Goal: Task Accomplishment & Management: Use online tool/utility

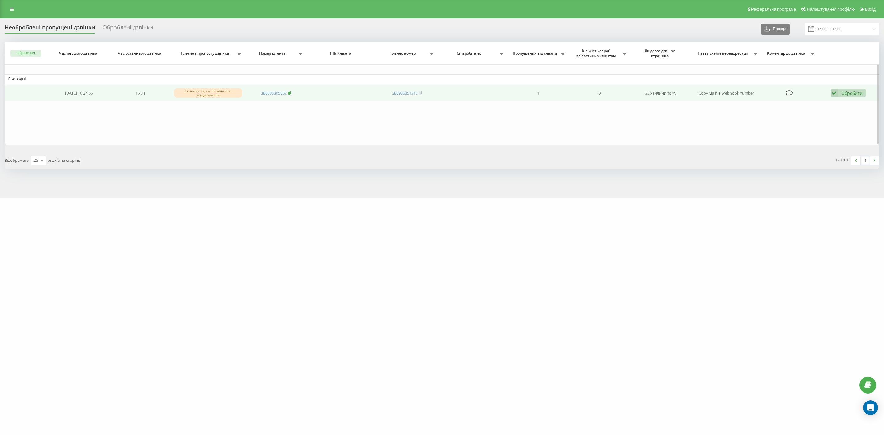
click at [290, 92] on rect at bounding box center [289, 93] width 2 height 3
click at [843, 91] on div "Обробити" at bounding box center [852, 93] width 21 height 6
click at [783, 133] on span "Інший варіант" at bounding box center [771, 136] width 31 height 6
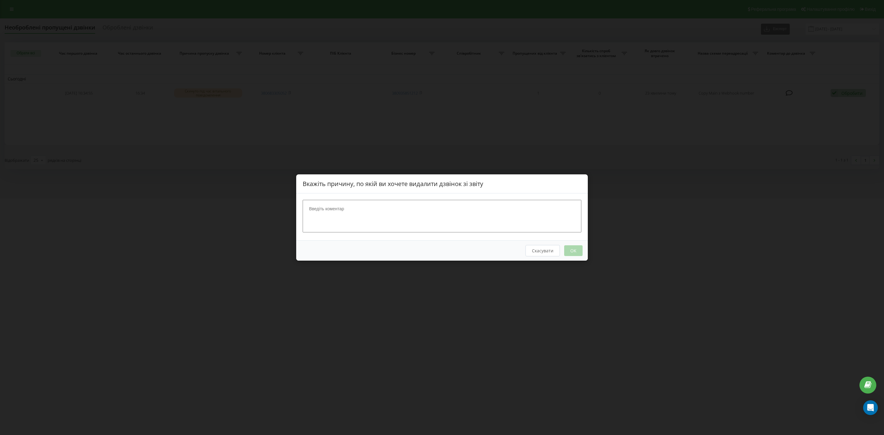
click at [414, 205] on textarea at bounding box center [442, 216] width 279 height 33
type textarea "."
click at [577, 251] on button "OK" at bounding box center [573, 250] width 18 height 11
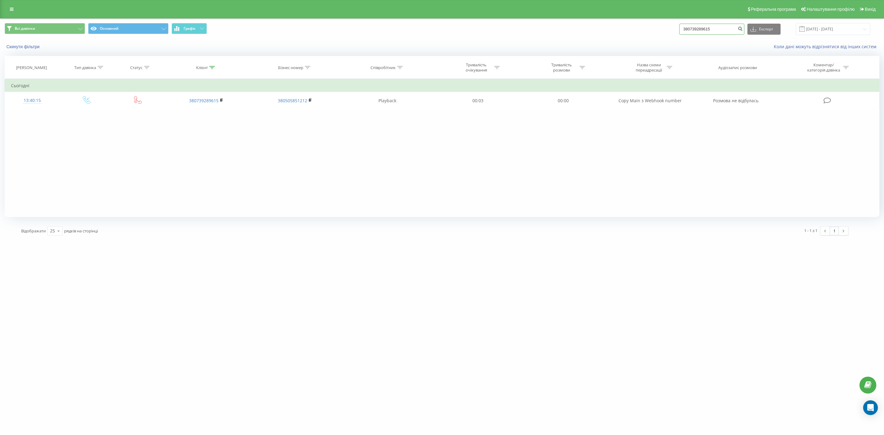
drag, startPoint x: 722, startPoint y: 29, endPoint x: 656, endPoint y: 24, distance: 66.5
click at [656, 24] on div "Всі дзвінки Основний Графік 380739289615 Експорт .csv .xls .xlsx [DATE] - [DATE]" at bounding box center [442, 29] width 875 height 12
paste input "683305052"
type input "380683305052"
click at [743, 27] on icon "submit" at bounding box center [740, 28] width 5 height 4
